Goal: Task Accomplishment & Management: Manage account settings

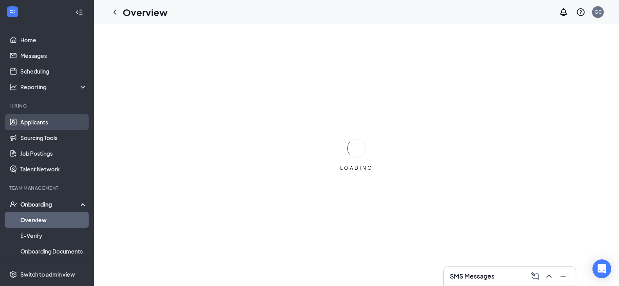
click at [31, 120] on link "Applicants" at bounding box center [53, 122] width 67 height 16
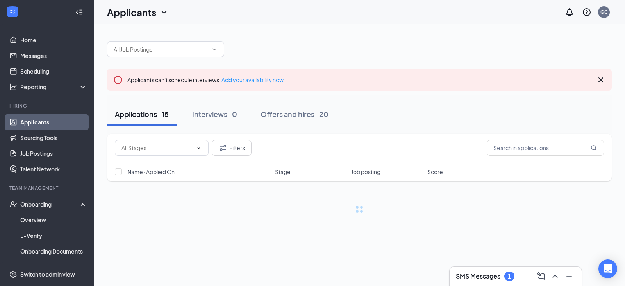
click at [35, 119] on link "Applicants" at bounding box center [53, 122] width 67 height 16
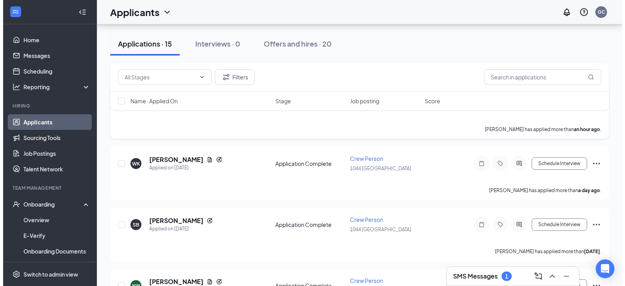
scroll to position [117, 0]
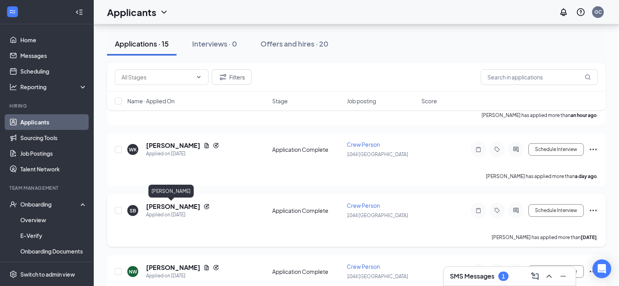
click at [161, 206] on h5 "[PERSON_NAME]" at bounding box center [173, 206] width 54 height 9
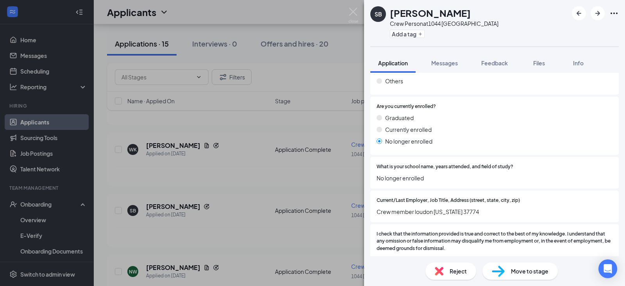
scroll to position [805, 0]
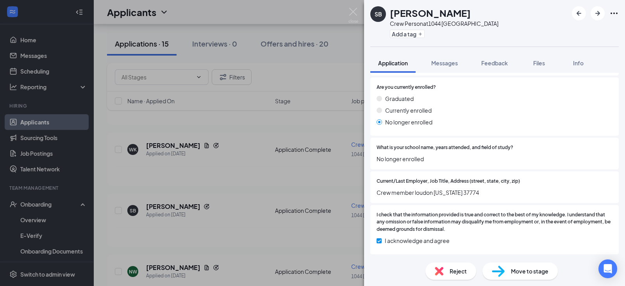
click at [448, 267] on div "Reject" at bounding box center [450, 270] width 51 height 17
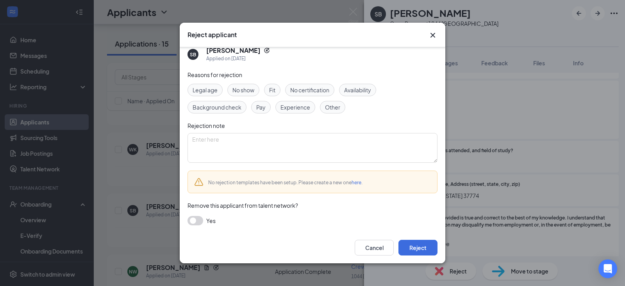
scroll to position [10, 0]
click at [196, 223] on button "button" at bounding box center [195, 218] width 16 height 9
click at [235, 145] on textarea at bounding box center [312, 147] width 250 height 30
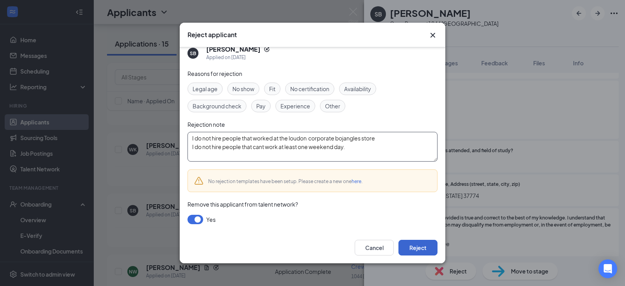
type textarea "I do not hire people that worked at the loudon corporate bojangles store I do n…"
click at [422, 248] on button "Reject" at bounding box center [417, 247] width 39 height 16
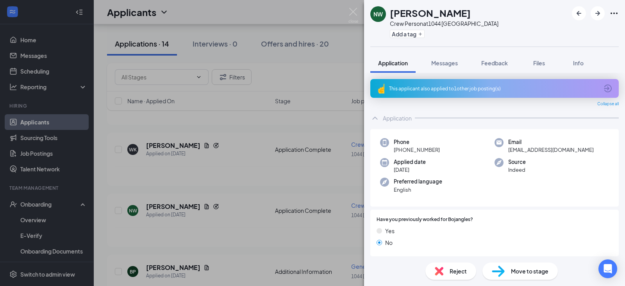
click at [253, 235] on div "NW [PERSON_NAME] Crew Person at [GEOGRAPHIC_DATA] Add a tag Application Message…" at bounding box center [312, 143] width 625 height 286
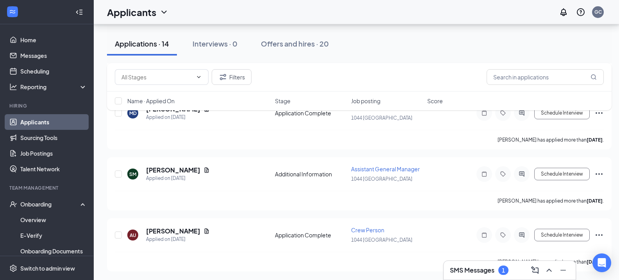
scroll to position [520, 0]
click at [600, 232] on icon "Ellipses" at bounding box center [598, 233] width 9 height 9
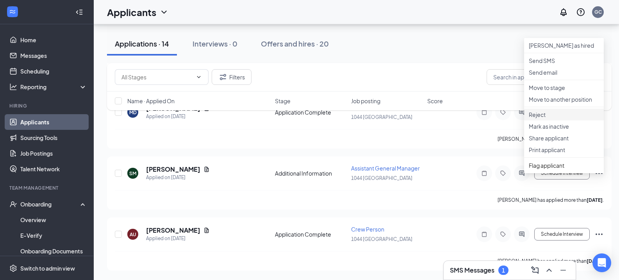
click at [544, 118] on p "Reject" at bounding box center [564, 115] width 70 height 8
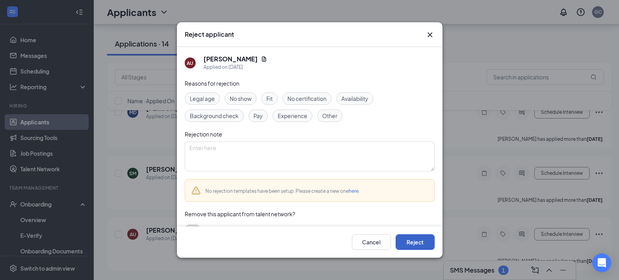
click at [418, 245] on button "Reject" at bounding box center [415, 242] width 39 height 16
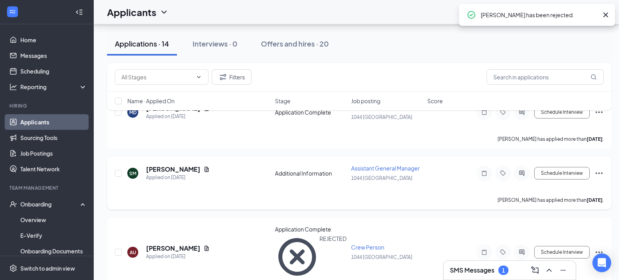
click at [602, 173] on icon "Ellipses" at bounding box center [599, 173] width 7 height 2
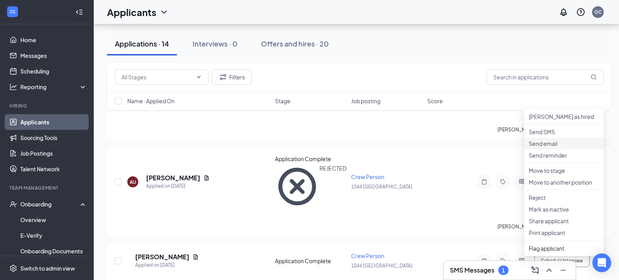
scroll to position [598, 0]
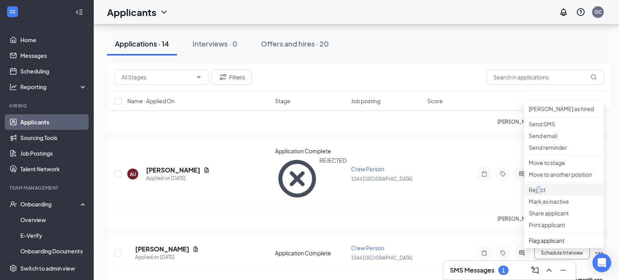
click at [539, 193] on p "Reject" at bounding box center [564, 190] width 70 height 8
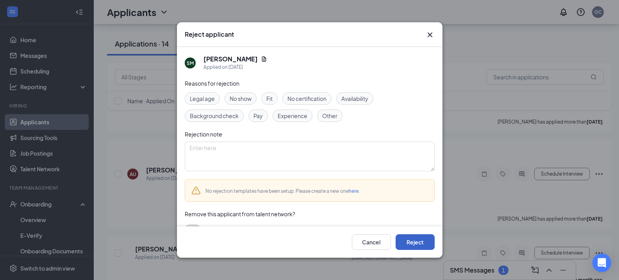
click at [399, 242] on button "Reject" at bounding box center [415, 242] width 39 height 16
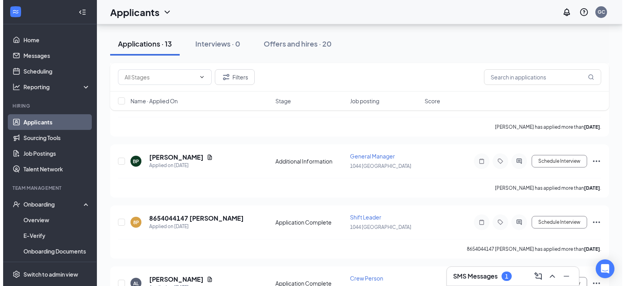
scroll to position [206, 0]
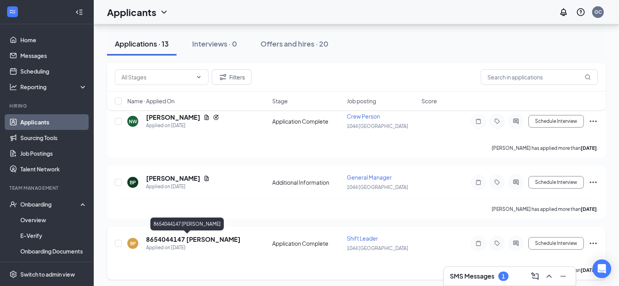
click at [198, 239] on h5 "8654044147 [PERSON_NAME]" at bounding box center [193, 239] width 95 height 9
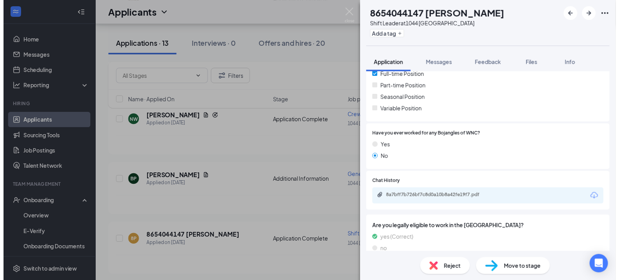
scroll to position [179, 0]
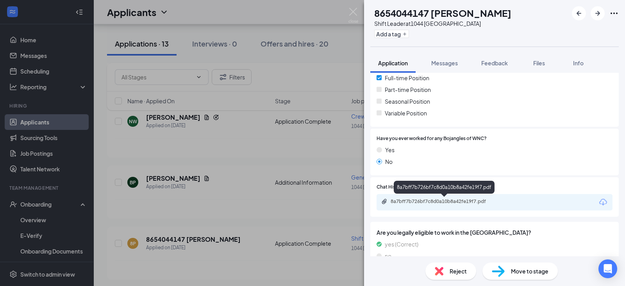
click at [476, 203] on div "8a7bff7b726bf7c8d0a10b8a42fe19f7.pdf" at bounding box center [445, 201] width 109 height 6
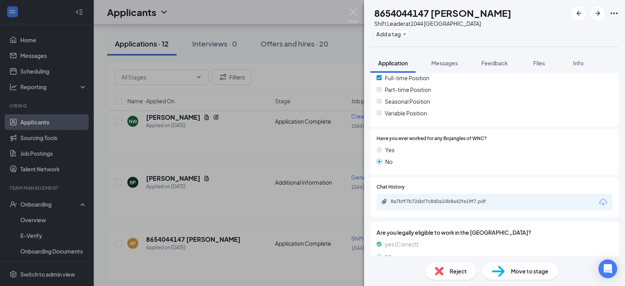
click at [297, 223] on div "8P 8654044147 [PERSON_NAME] Leader at [GEOGRAPHIC_DATA] Add a tag Application M…" at bounding box center [312, 143] width 625 height 286
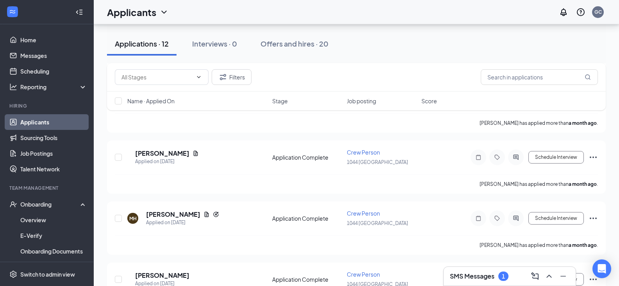
scroll to position [636, 0]
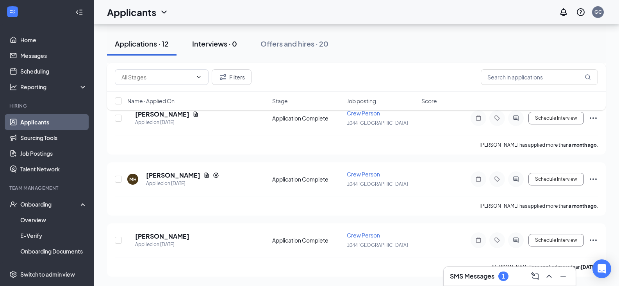
click at [218, 43] on div "Interviews · 0" at bounding box center [214, 44] width 45 height 10
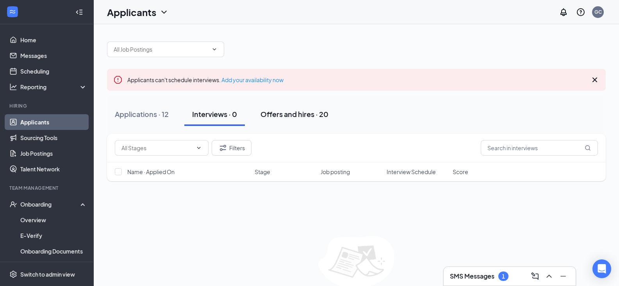
click at [290, 116] on div "Offers and hires · 20" at bounding box center [295, 114] width 68 height 10
